Goal: Check status

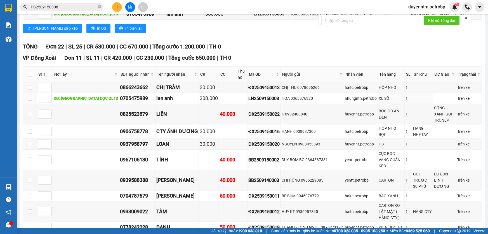
scroll to position [51, 0]
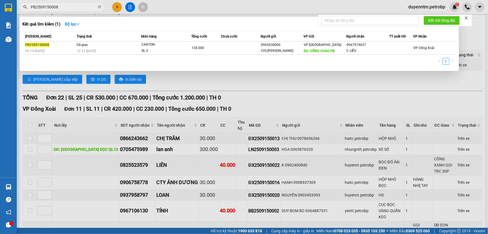
click at [67, 6] on input "PB2509150008" at bounding box center [64, 7] width 66 height 6
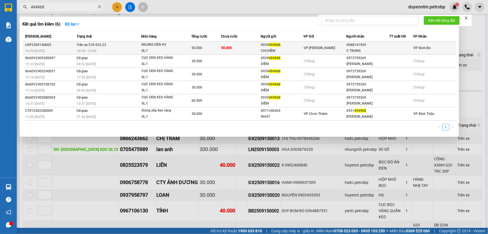
type input "494968"
click at [97, 48] on div "18:30 [DATE]" at bounding box center [109, 51] width 64 height 6
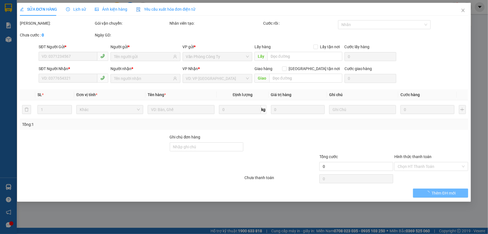
type input "0939494968"
type input "CHỊ DIỄM"
type input "0988141929"
type input "C TRANG"
type input "50.000"
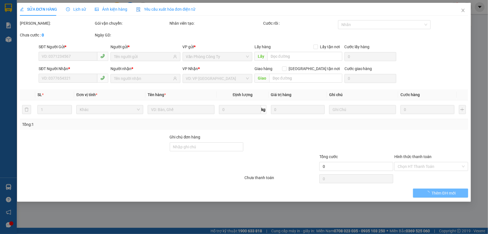
type input "50.000"
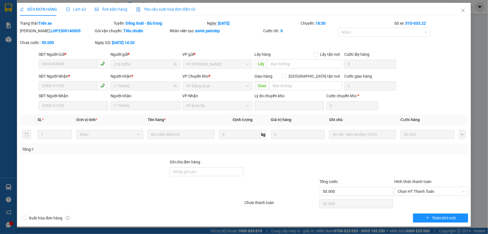
click at [78, 9] on span "Lịch sử" at bounding box center [76, 9] width 20 height 4
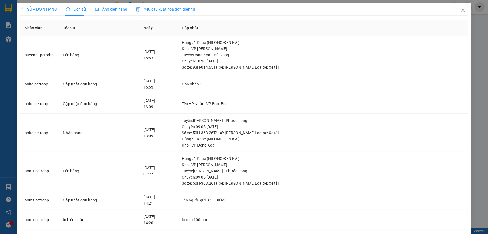
click at [461, 11] on icon "close" at bounding box center [463, 10] width 4 height 4
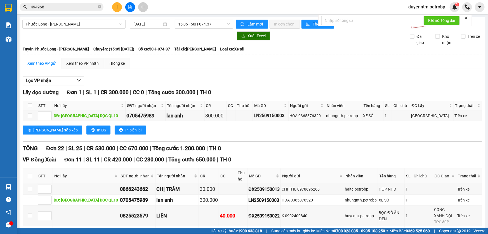
click at [70, 10] on input "494968" at bounding box center [64, 7] width 66 height 6
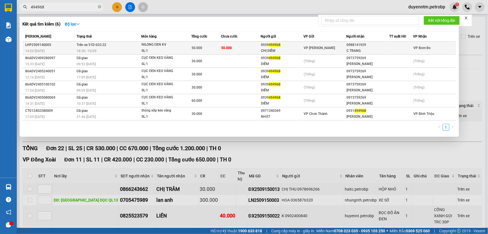
click at [92, 46] on span "Trên xe 51D-033.22" at bounding box center [92, 45] width 30 height 4
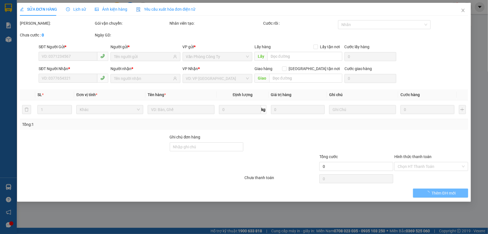
type input "0939494968"
type input "CHỊ DIỄM"
type input "0988141929"
type input "C TRANG"
type input "50.000"
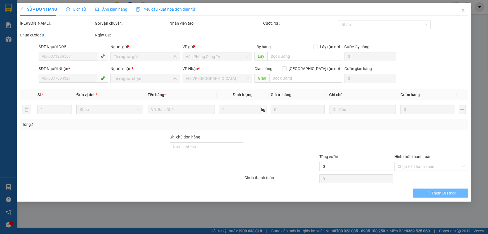
type input "50.000"
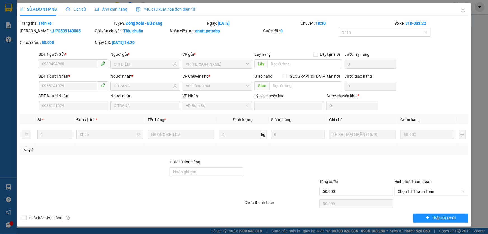
click at [79, 10] on span "Lịch sử" at bounding box center [76, 9] width 20 height 4
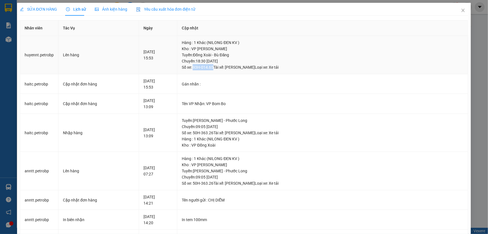
drag, startPoint x: 220, startPoint y: 66, endPoint x: 200, endPoint y: 68, distance: 19.4
click at [200, 68] on div "Tuyến : Đồng Xoài - Bù Đăng Chuyến: 18:30 [DATE] Số xe: 93H-014.65 Tài xế: [PER…" at bounding box center [323, 61] width 282 height 18
copy div "93H-014.65"
click at [457, 10] on span "Close" at bounding box center [463, 11] width 16 height 16
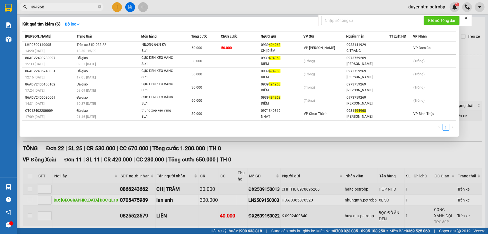
click at [81, 6] on input "494968" at bounding box center [64, 7] width 66 height 6
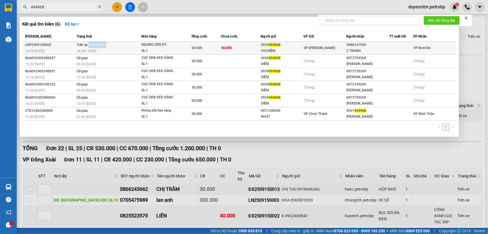
drag, startPoint x: 107, startPoint y: 45, endPoint x: 89, endPoint y: 46, distance: 17.6
click at [89, 46] on td "Trên xe 51D-033.22 18:30 [DATE]" at bounding box center [108, 47] width 66 height 13
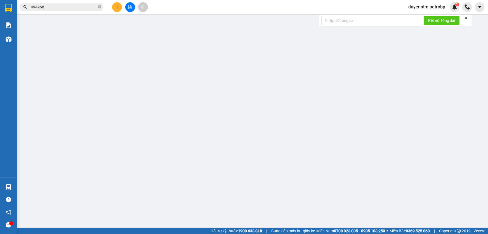
type input "0939494968"
type input "CHỊ DIỄM"
type input "0988141929"
type input "C TRANG"
type input "50.000"
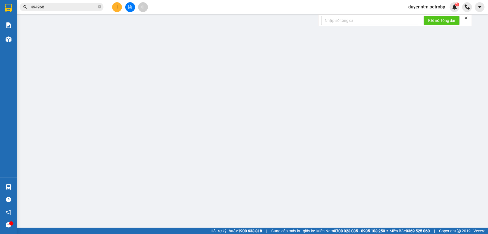
type input "50.000"
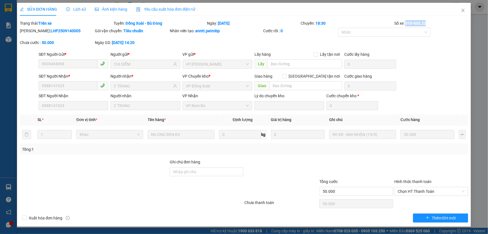
drag, startPoint x: 92, startPoint y: 45, endPoint x: 406, endPoint y: 24, distance: 314.4
click at [406, 24] on div "Số xe: 51D-033.22" at bounding box center [431, 23] width 75 height 6
copy b "51D-033.22"
click at [74, 9] on span "Lịch sử" at bounding box center [76, 9] width 20 height 4
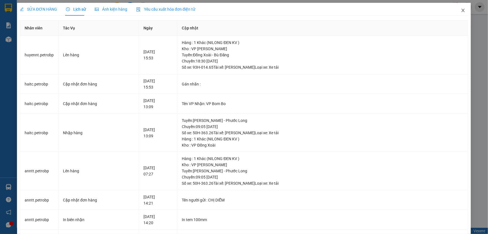
click at [461, 10] on icon "close" at bounding box center [463, 10] width 4 height 4
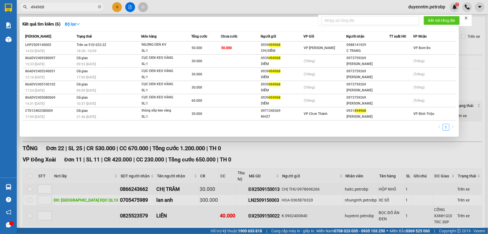
click at [70, 8] on input "494968" at bounding box center [64, 7] width 66 height 6
